Goal: Transaction & Acquisition: Book appointment/travel/reservation

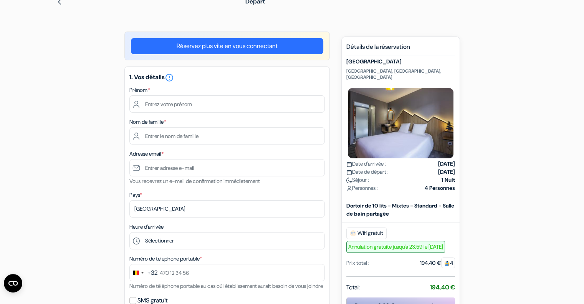
scroll to position [77, 0]
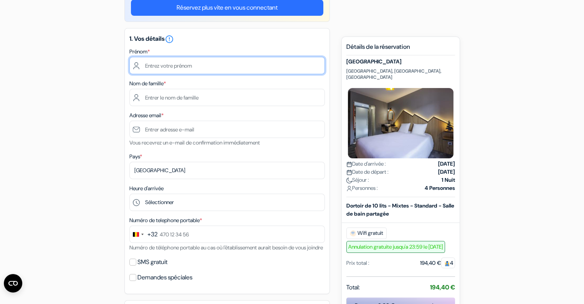
click at [163, 65] on input "text" at bounding box center [227, 65] width 196 height 17
type input "Anne"
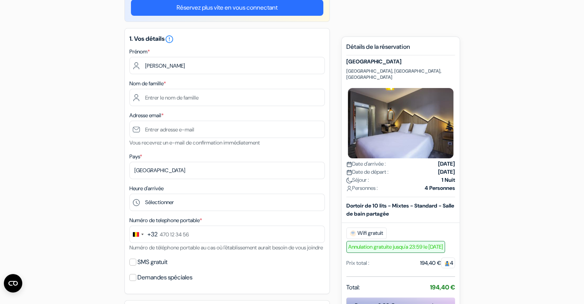
type input "Lefebvre"
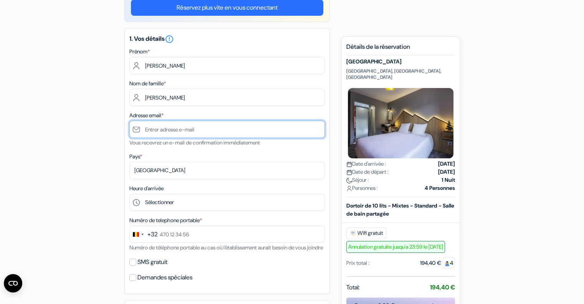
click at [179, 131] on input "text" at bounding box center [227, 129] width 196 height 17
type input "[EMAIL_ADDRESS][DOMAIN_NAME]"
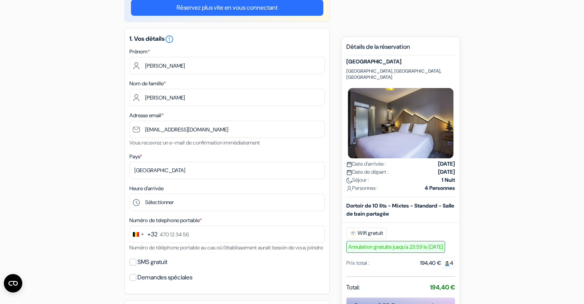
click at [106, 162] on div "add_box Hotel Base Camp Lodge Quartier des Alpins, Bourg-Saint-Maurice, France …" at bounding box center [292, 287] width 507 height 589
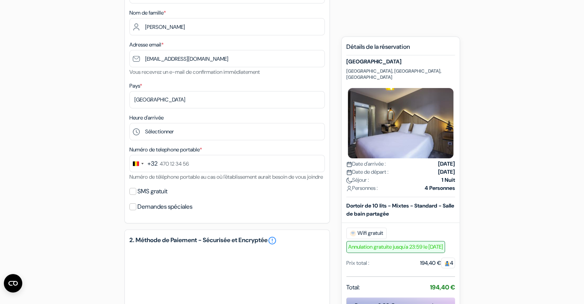
scroll to position [192, 0]
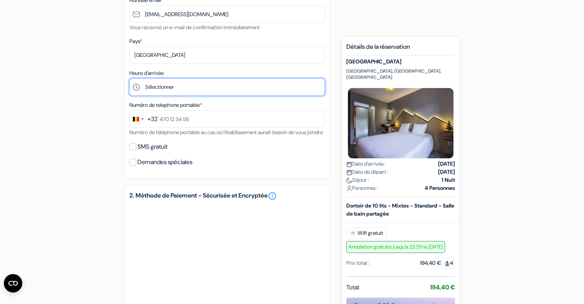
click at [167, 85] on select "Sélectionner 1:00 2:00 3:00 4:00 5:00 6:00 7:00 8:00 9:00 10:00 11:00 12:00 13:…" at bounding box center [227, 86] width 196 height 17
select select "20"
click at [129, 79] on select "Sélectionner 1:00 2:00 3:00 4:00 5:00 6:00 7:00 8:00 9:00 10:00 11:00 12:00 13:…" at bounding box center [227, 86] width 196 height 17
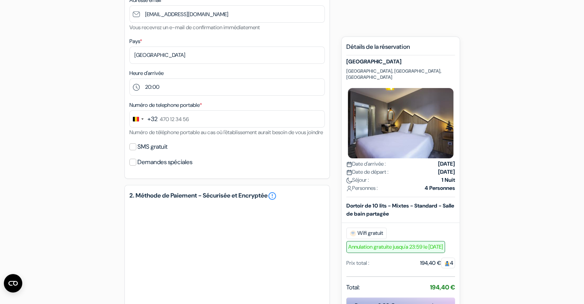
click at [74, 201] on div "add_box Hotel Base Camp Lodge Quartier des Alpins, Bourg-Saint-Maurice, France …" at bounding box center [292, 172] width 507 height 589
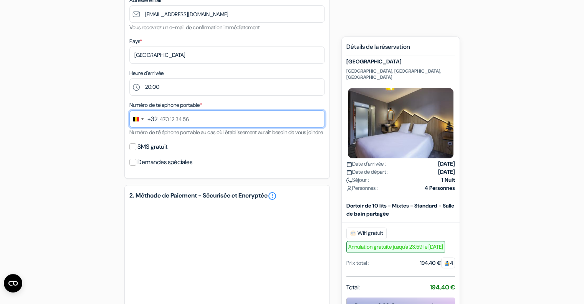
click at [171, 120] on input "text" at bounding box center [227, 118] width 196 height 17
type input "475 65 19 99"
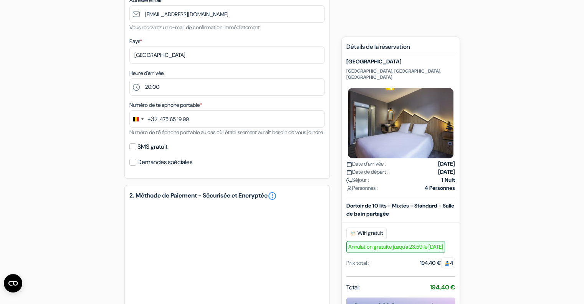
click at [189, 137] on div "Numéro de telephone portable * +32 244 results found No results found Afghanist…" at bounding box center [227, 118] width 196 height 36
click at [129, 150] on input "SMS gratuit" at bounding box center [132, 146] width 7 height 7
checkbox input "true"
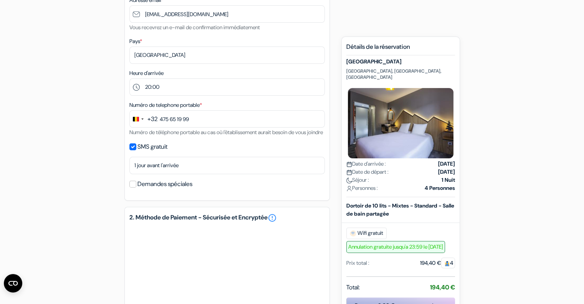
click at [114, 189] on div "add_box Hotel Base Camp Lodge Quartier des Alpins, Bourg-Saint-Maurice, France …" at bounding box center [292, 183] width 507 height 611
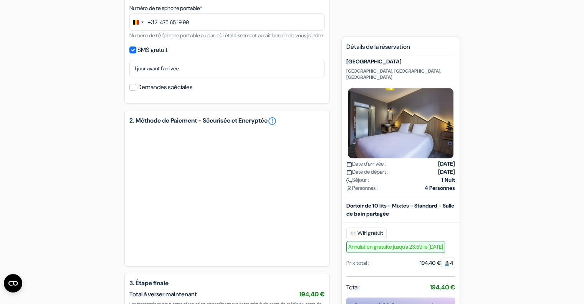
scroll to position [307, 0]
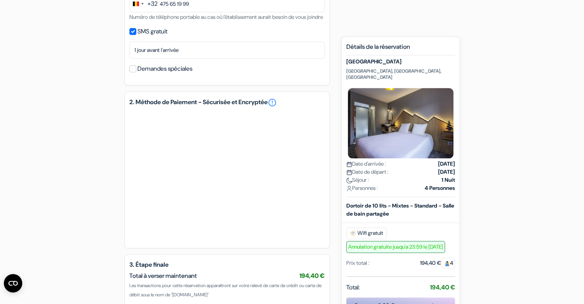
click at [105, 234] on div "add_box Hotel Base Camp Lodge Quartier des Alpins, Bourg-Saint-Maurice, France …" at bounding box center [292, 68] width 507 height 611
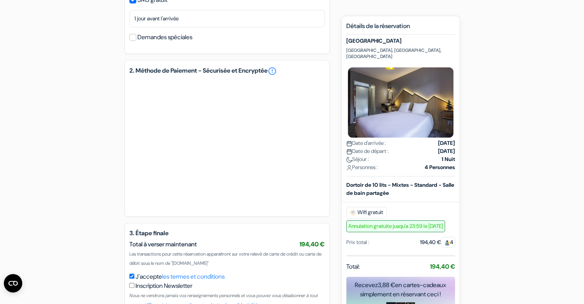
scroll to position [394, 0]
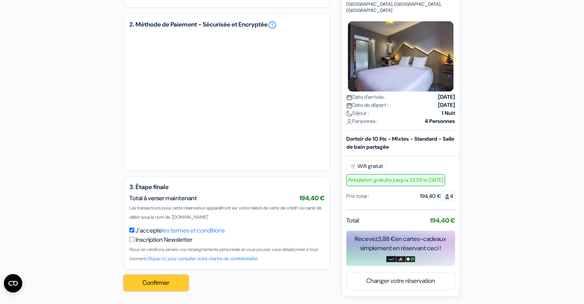
click at [154, 281] on button "Confirmer Loading..." at bounding box center [156, 282] width 64 height 15
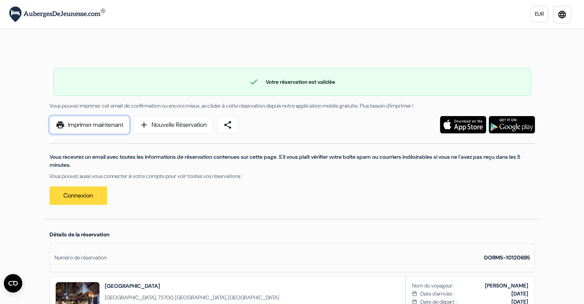
drag, startPoint x: 79, startPoint y: 126, endPoint x: 437, endPoint y: 232, distance: 373.8
click at [79, 126] on link "print Imprimer maintenant" at bounding box center [90, 125] width 80 height 18
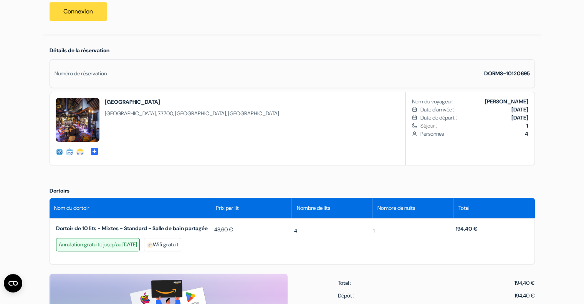
scroll to position [230, 0]
